Goal: Task Accomplishment & Management: Use online tool/utility

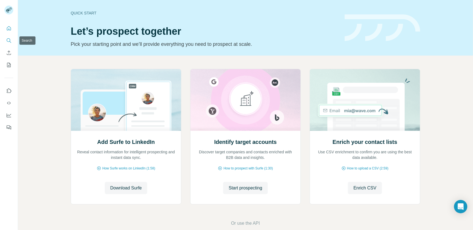
click at [9, 28] on icon "Quick start" at bounding box center [9, 29] width 6 height 6
click at [248, 186] on span "Start prospecting" at bounding box center [246, 188] width 34 height 7
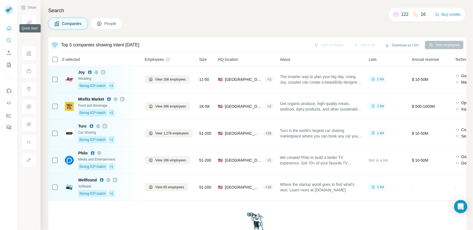
click at [9, 28] on icon "Quick start" at bounding box center [9, 29] width 6 height 6
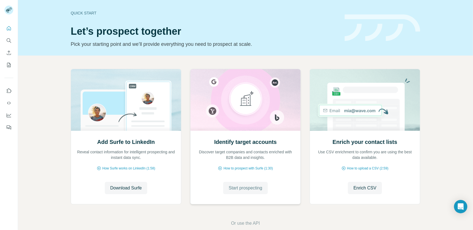
click at [239, 189] on span "Start prospecting" at bounding box center [246, 188] width 34 height 7
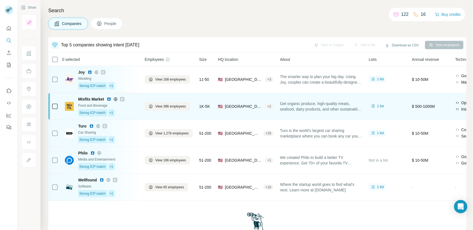
click at [127, 113] on div "Strong ICP match +1" at bounding box center [108, 112] width 60 height 7
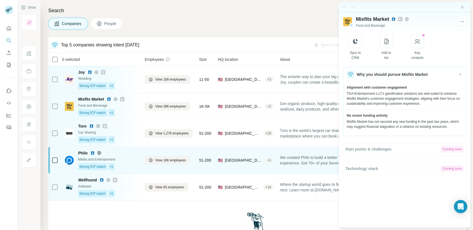
click at [120, 167] on div "Strong ICP match +1" at bounding box center [108, 166] width 60 height 7
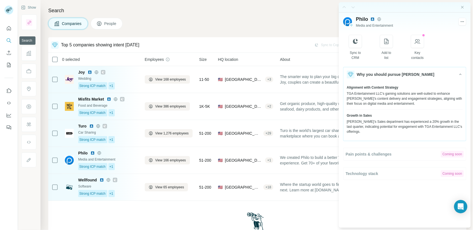
click at [6, 40] on icon "Search" at bounding box center [9, 41] width 6 height 6
click at [8, 30] on icon "Quick start" at bounding box center [9, 28] width 4 height 4
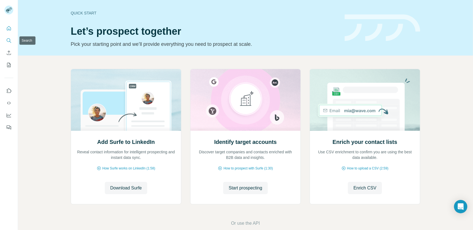
click at [7, 40] on icon "Search" at bounding box center [9, 41] width 6 height 6
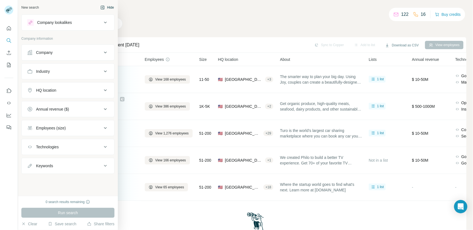
click at [105, 8] on button "Hide" at bounding box center [107, 7] width 21 height 8
click at [34, 8] on div "New search" at bounding box center [29, 7] width 17 height 5
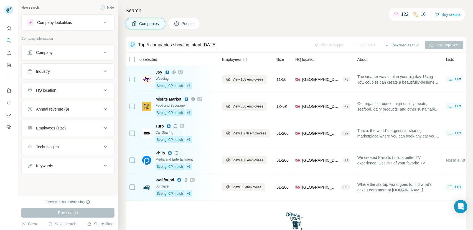
click at [61, 55] on div "Company" at bounding box center [64, 53] width 75 height 6
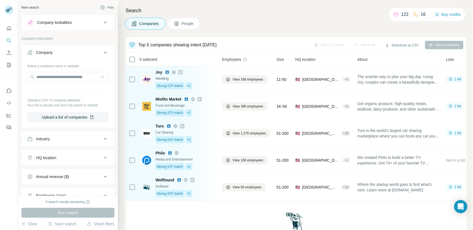
click at [62, 55] on button "Company" at bounding box center [68, 54] width 93 height 16
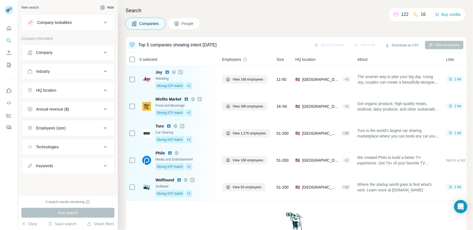
click at [108, 6] on button "Hide" at bounding box center [107, 7] width 21 height 8
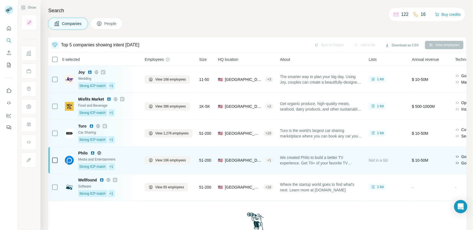
click at [132, 168] on div "Strong ICP match +1" at bounding box center [108, 166] width 60 height 7
